Goal: Task Accomplishment & Management: Use online tool/utility

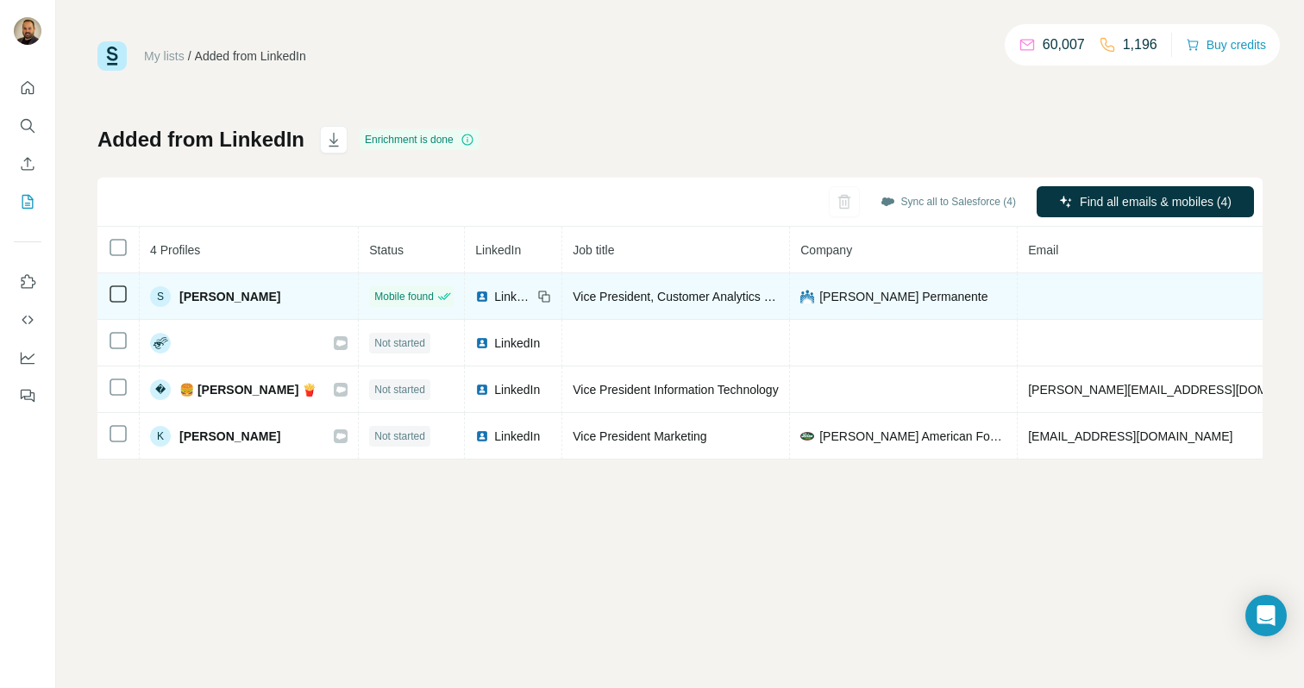
click at [1062, 298] on td at bounding box center [1180, 296] width 325 height 47
click at [1070, 295] on td at bounding box center [1180, 296] width 325 height 47
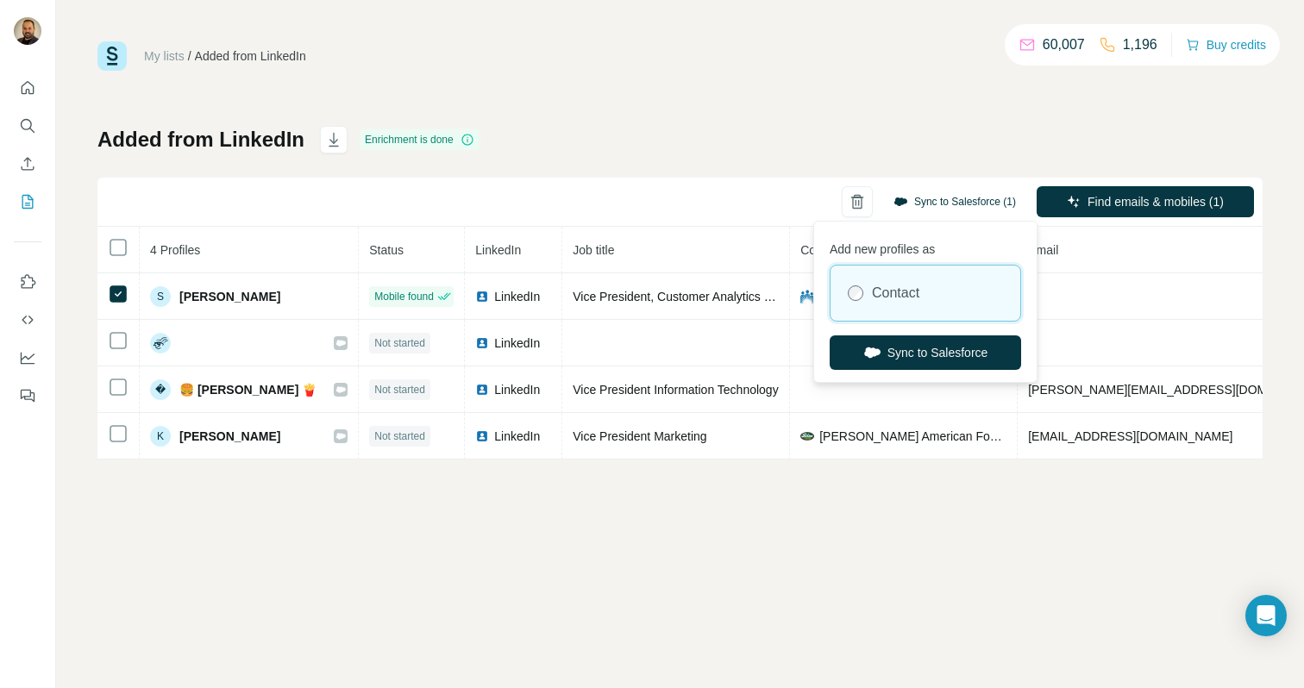
click at [972, 204] on button "Sync to Salesforce (1)" at bounding box center [954, 202] width 147 height 26
click at [924, 356] on button "Sync to Salesforce" at bounding box center [925, 352] width 191 height 34
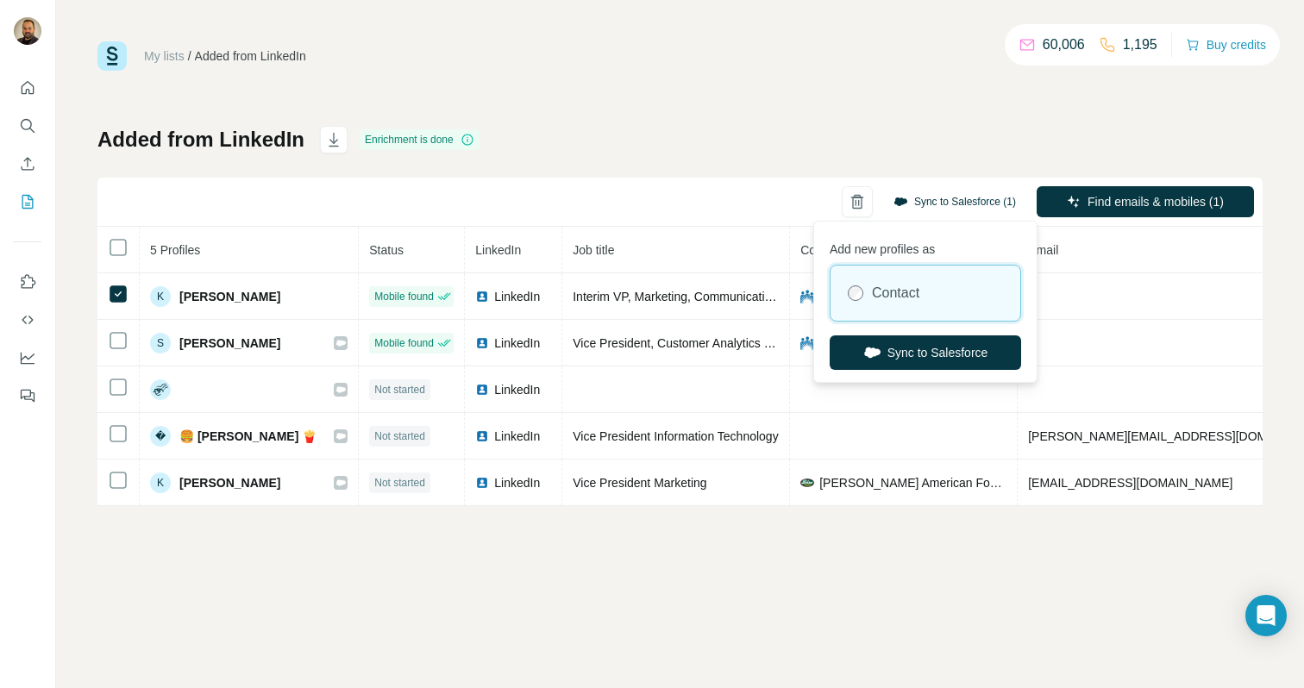
click at [938, 198] on button "Sync to Salesforce (1)" at bounding box center [954, 202] width 147 height 26
click at [934, 356] on button "Sync to Salesforce" at bounding box center [925, 352] width 191 height 34
